Goal: Check status

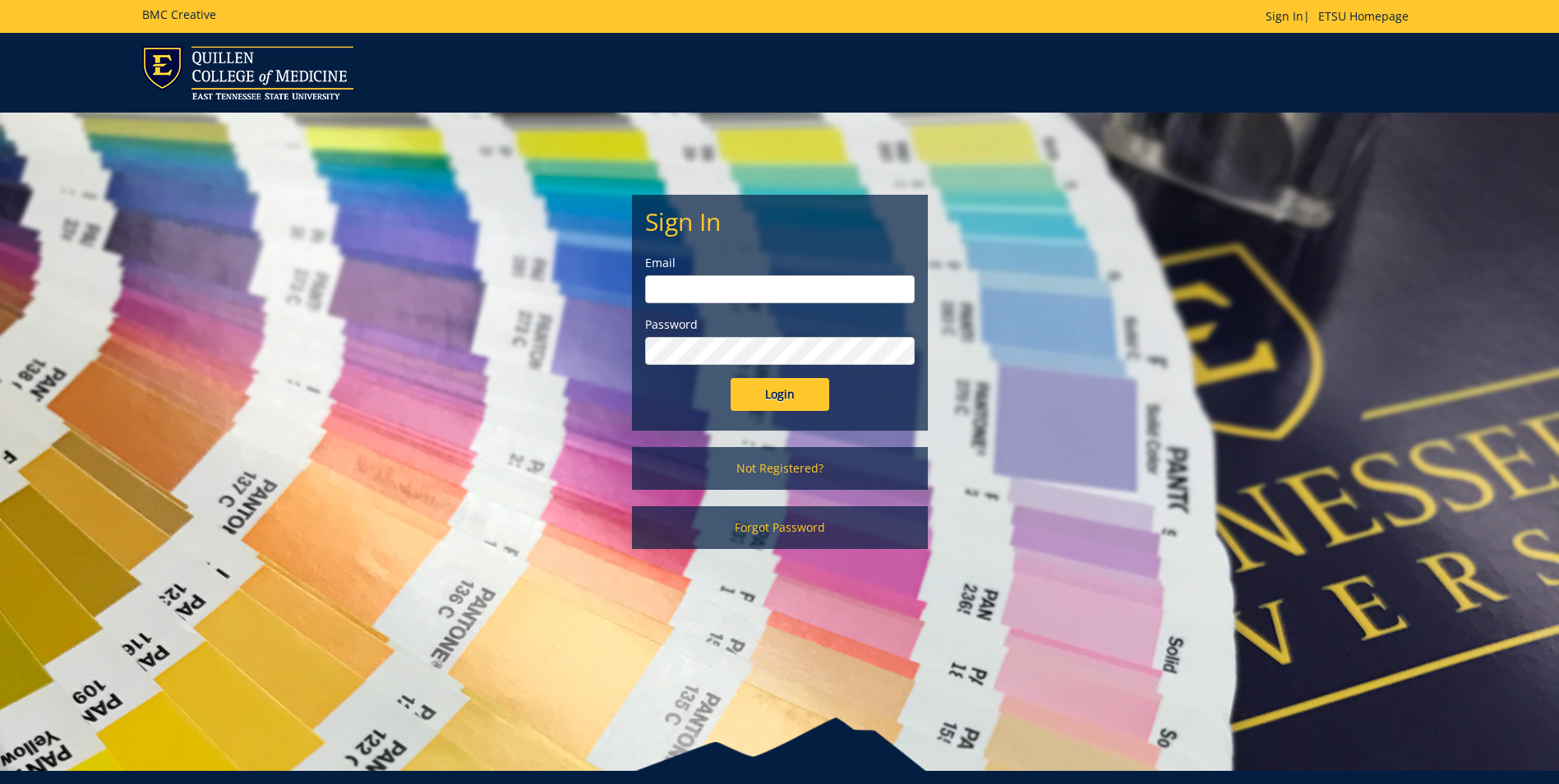
click at [785, 284] on input "email" at bounding box center [780, 289] width 269 height 28
type input "crabtrej@etsu.edu"
click at [730, 378] on input "Login" at bounding box center [780, 394] width 98 height 32
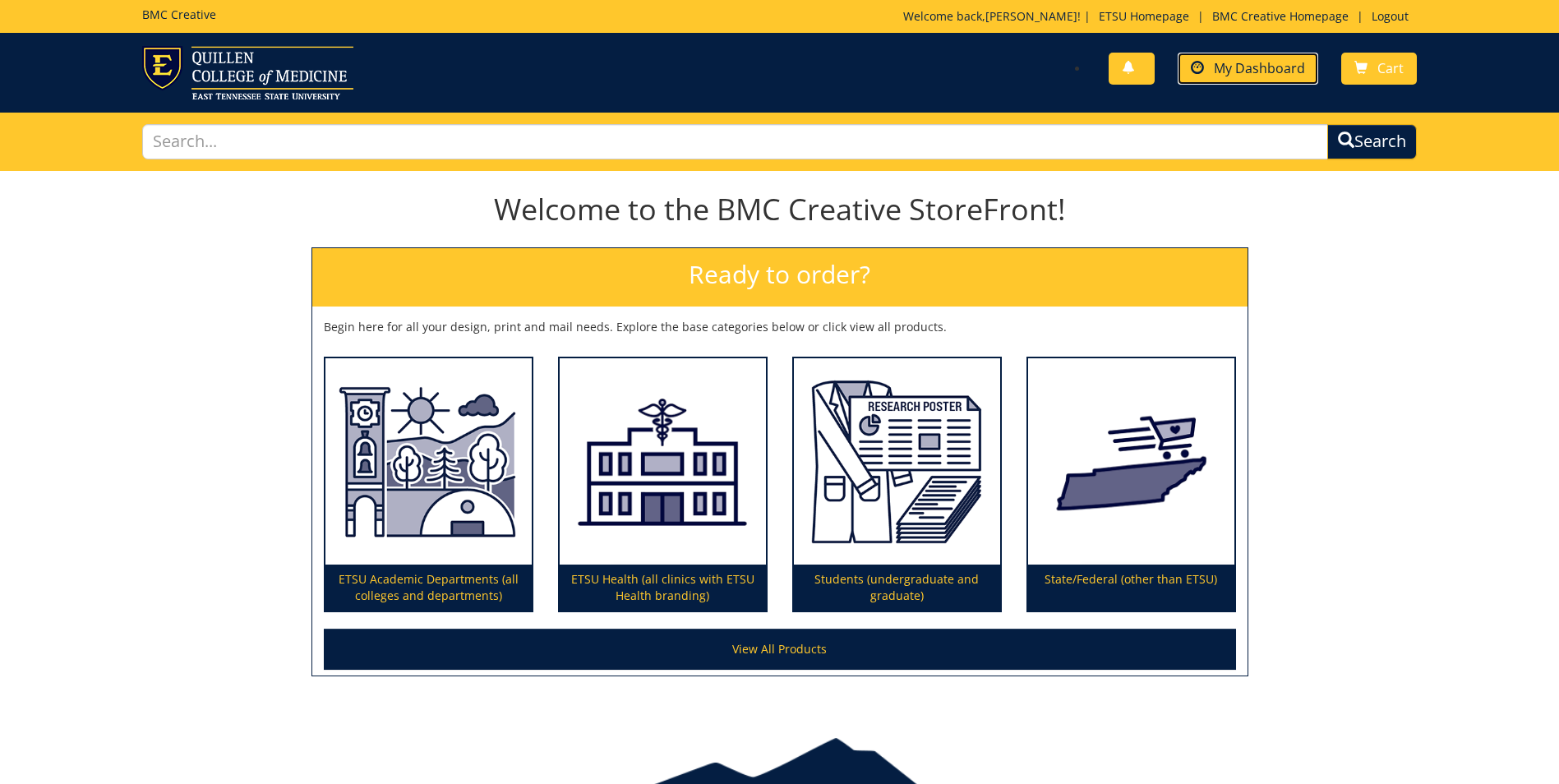
click at [1265, 74] on span "My Dashboard" at bounding box center [1259, 68] width 91 height 18
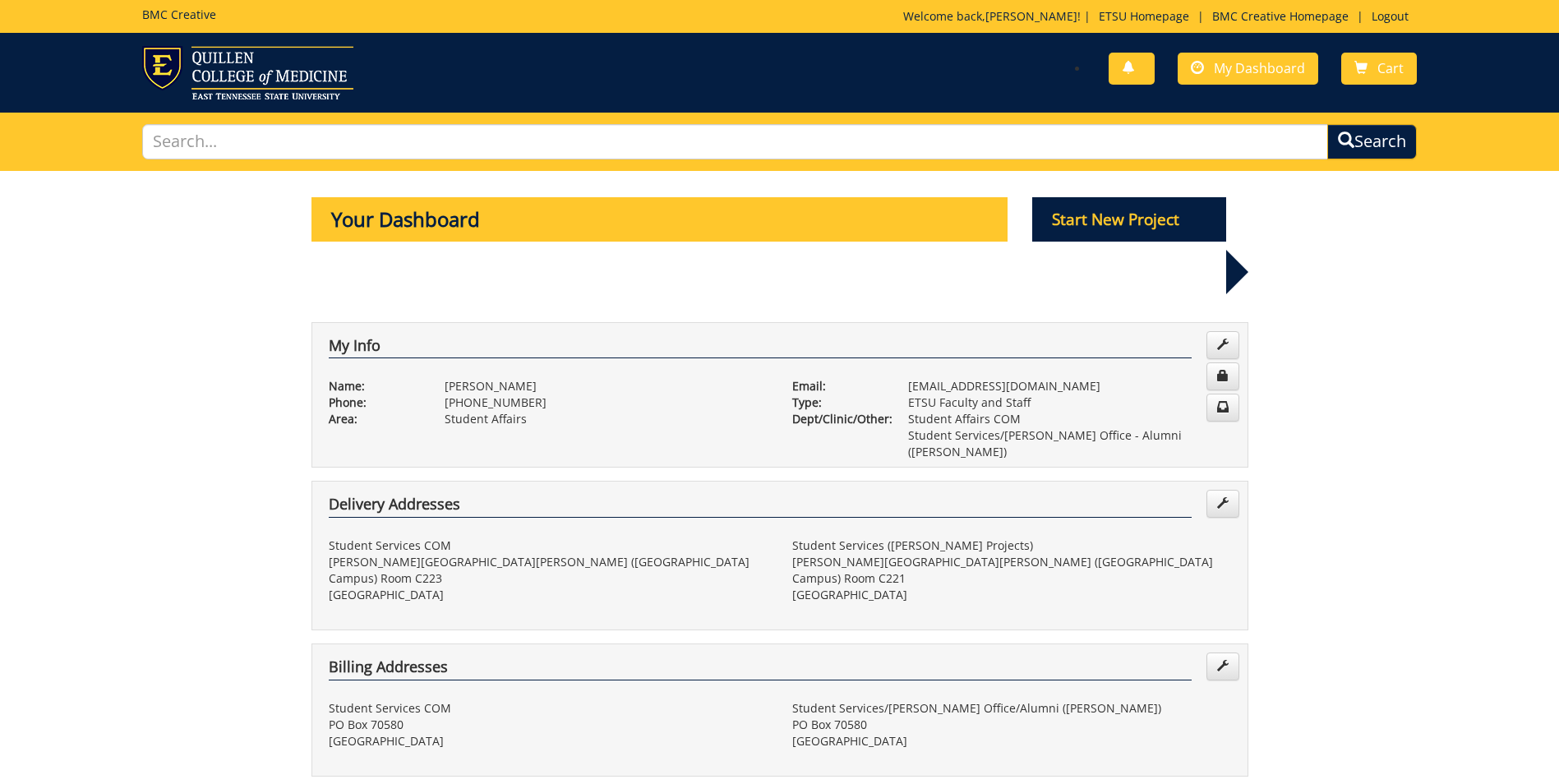
scroll to position [247, 0]
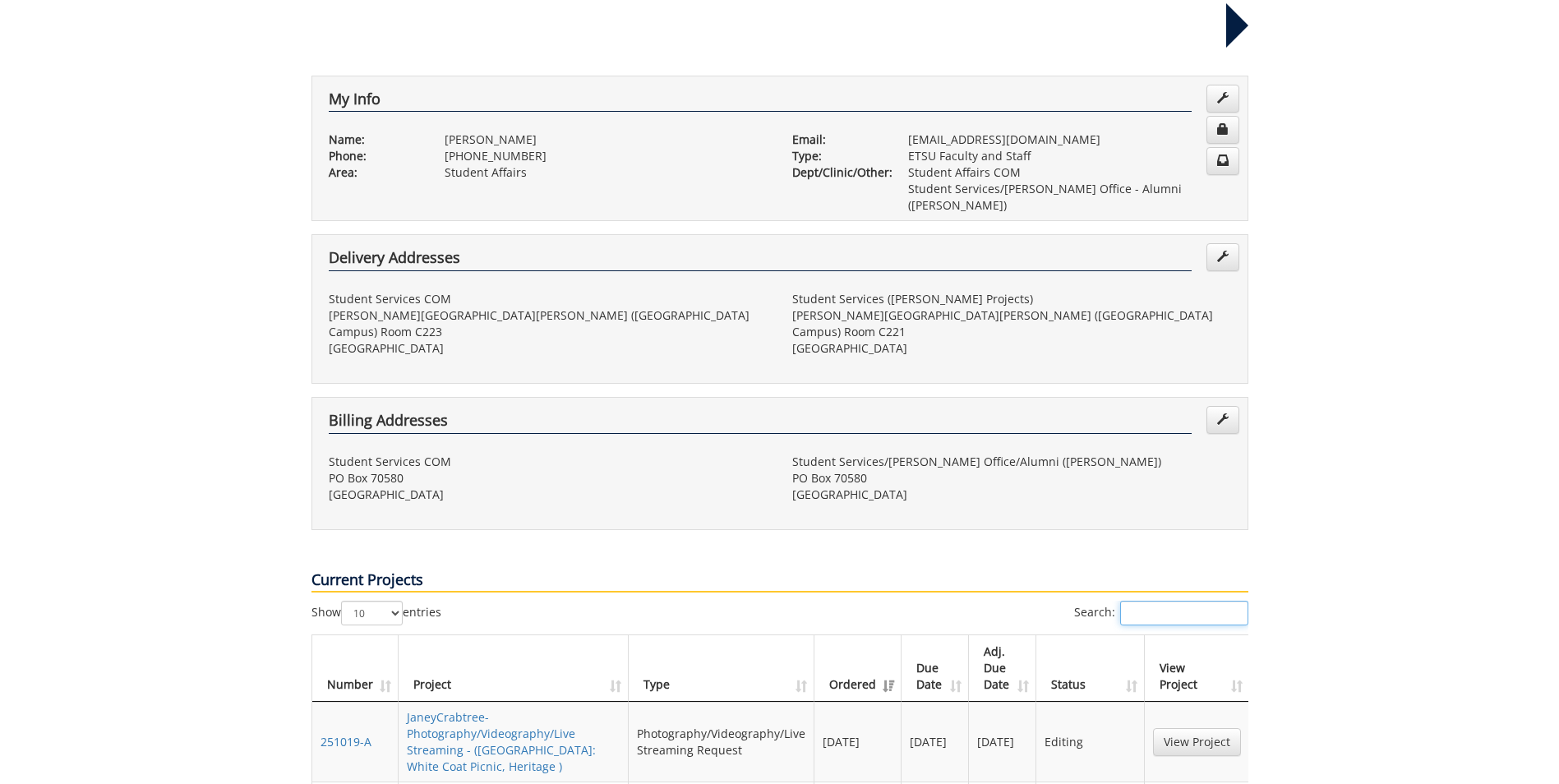
click at [1179, 600] on input "Search:" at bounding box center [1184, 612] width 128 height 25
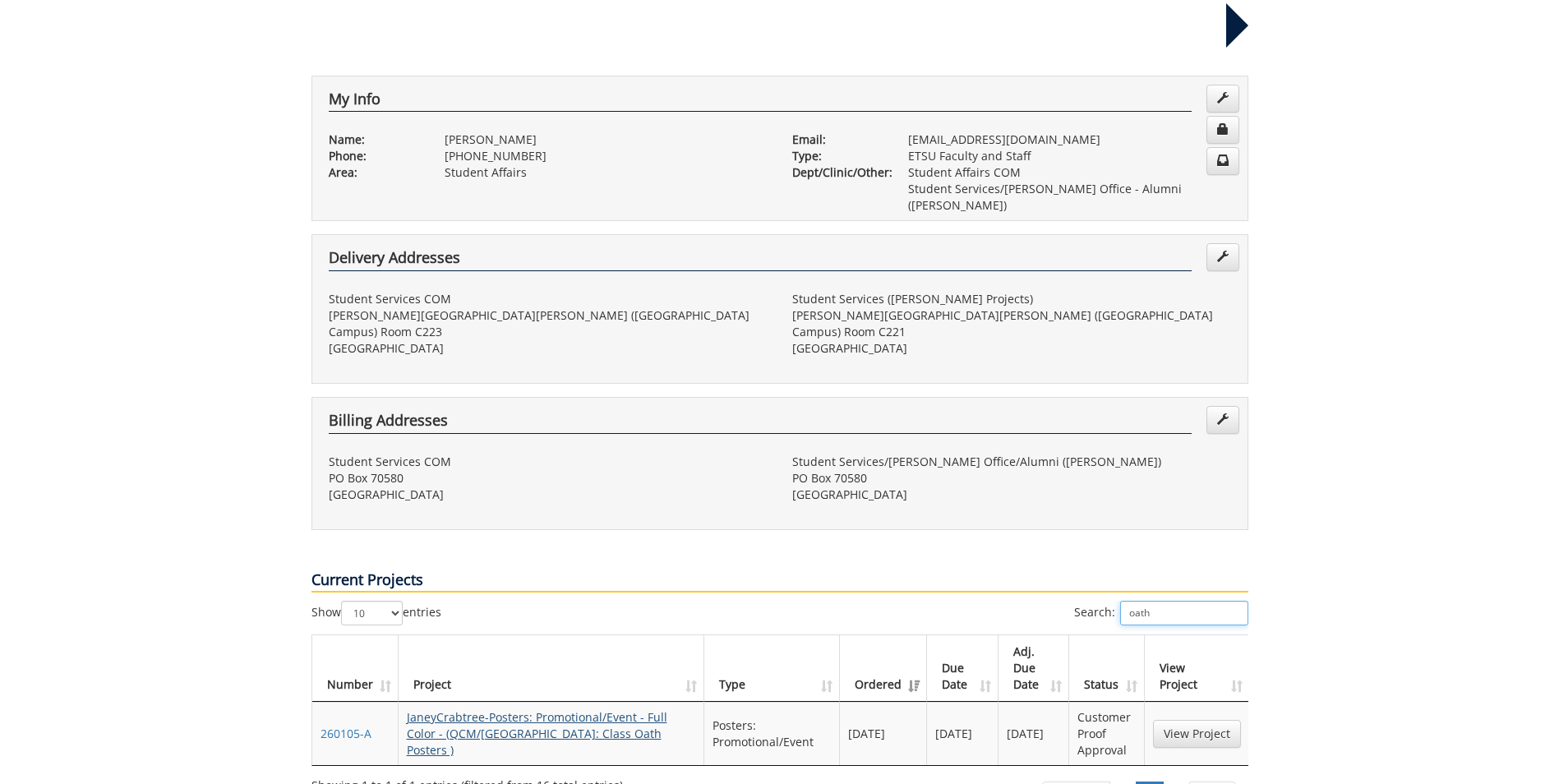
type input "oath"
click at [569, 709] on link "JaneyCrabtree-Posters: Promotional/Event - Full Color - (QCM/[GEOGRAPHIC_DATA]:…" at bounding box center [537, 733] width 260 height 48
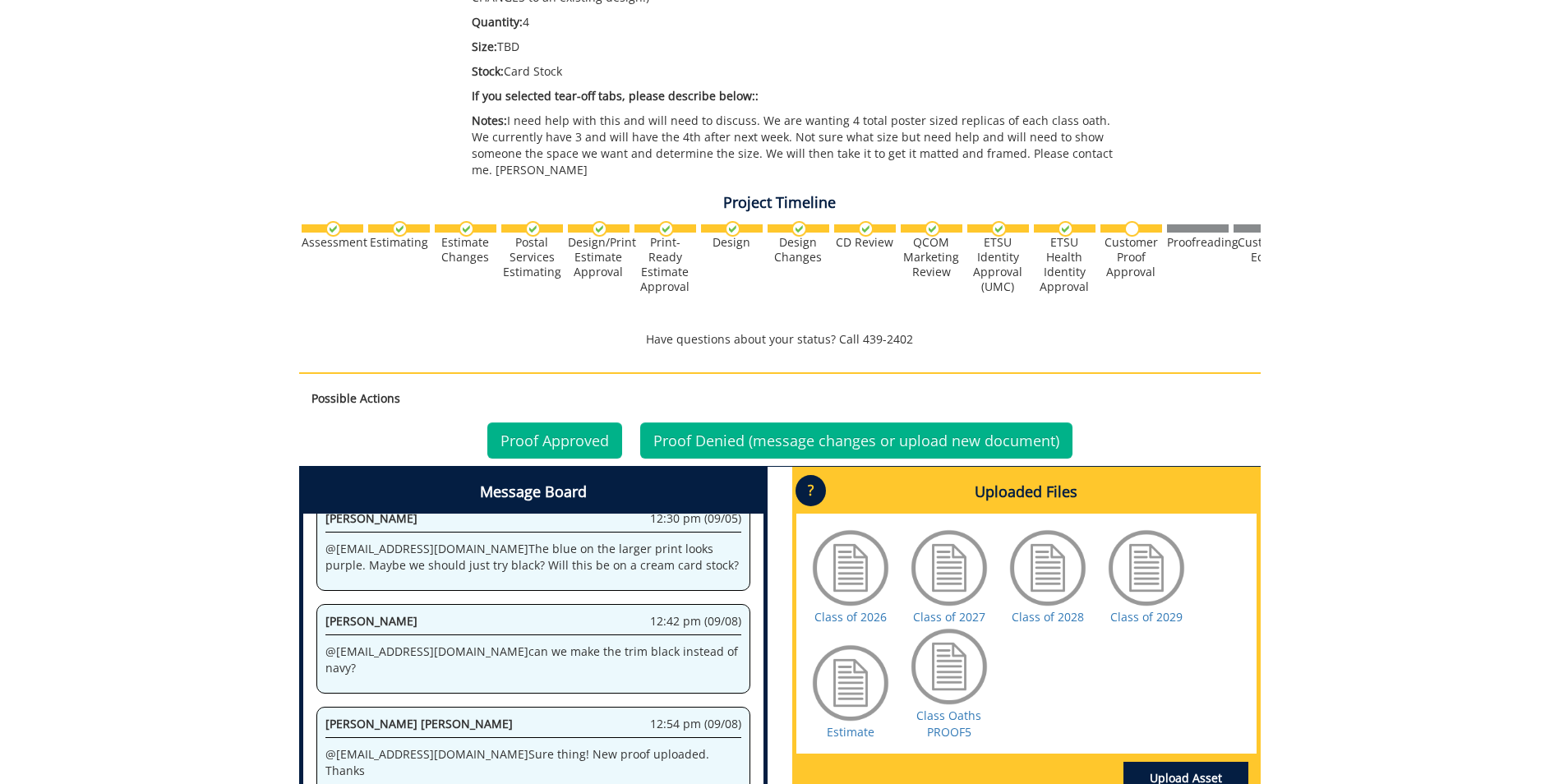
scroll to position [493, 0]
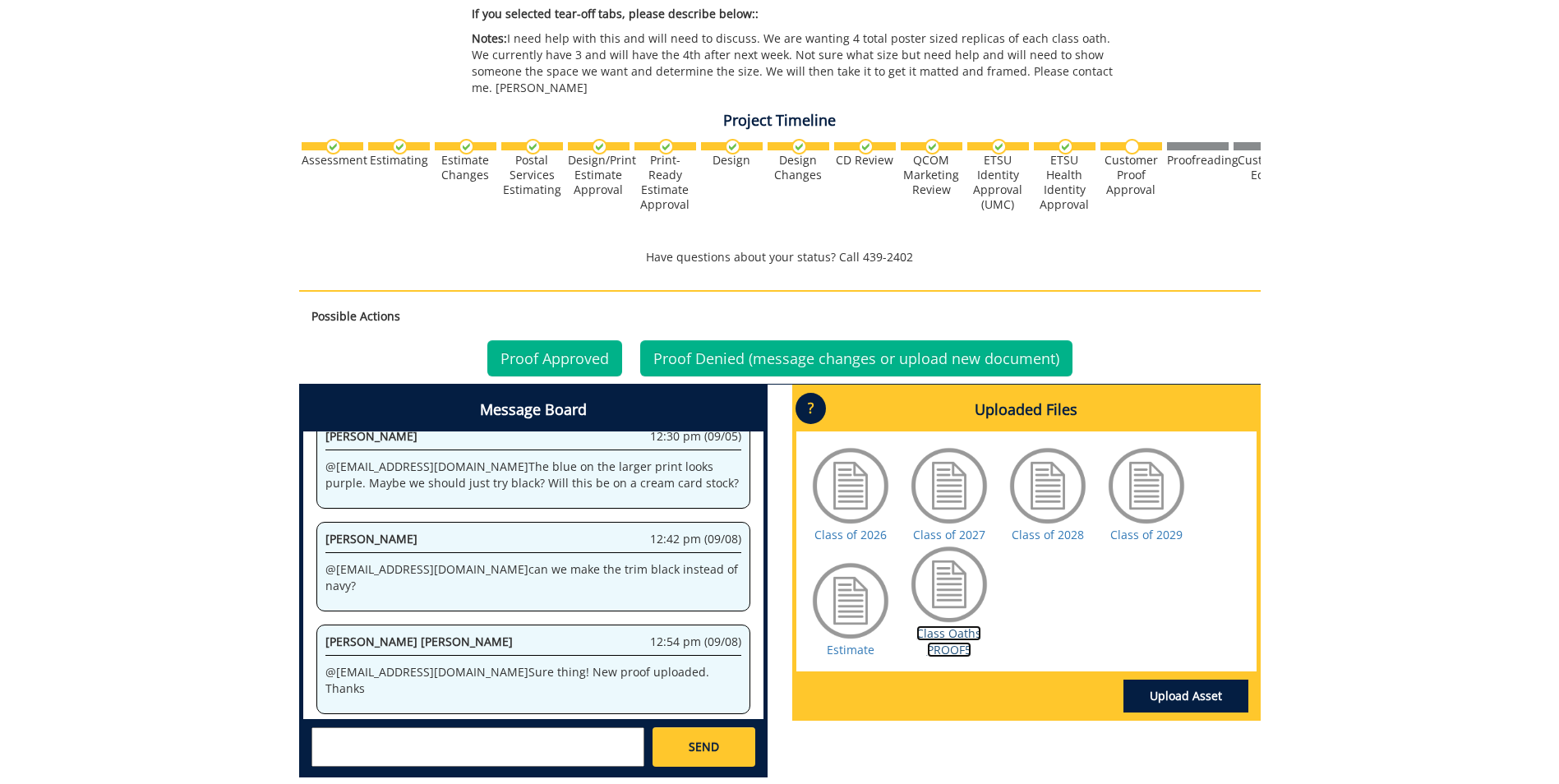
click at [960, 638] on link "Class Oaths PROOF5" at bounding box center [949, 641] width 65 height 32
click at [569, 340] on link "Proof Approved" at bounding box center [554, 358] width 135 height 36
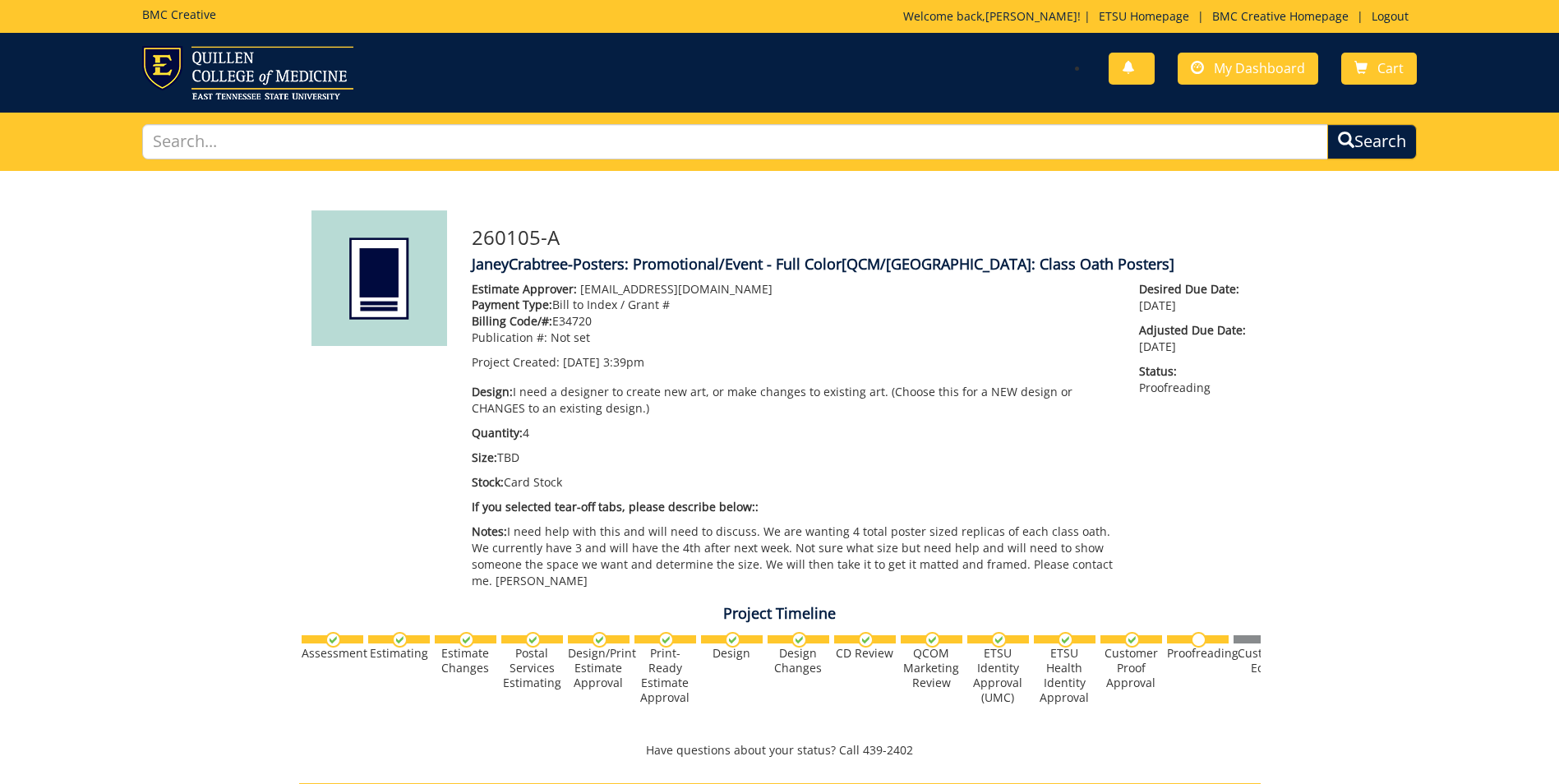
scroll to position [3332, 0]
